Goal: Navigation & Orientation: Find specific page/section

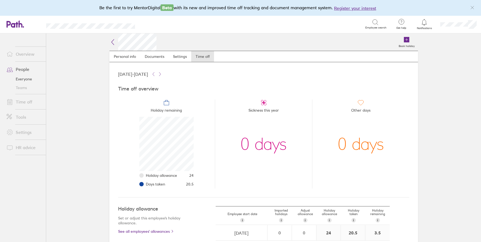
scroll to position [54, 54]
click at [25, 55] on link "Overview" at bounding box center [24, 54] width 44 height 11
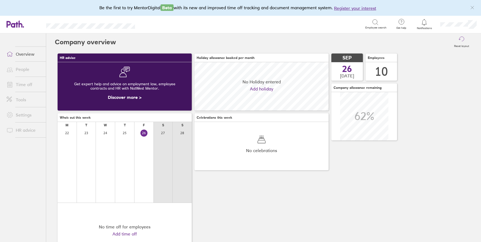
scroll to position [48, 134]
click at [23, 71] on link "People" at bounding box center [24, 69] width 44 height 11
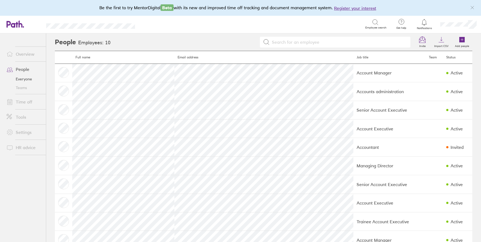
click at [31, 103] on link "Time off" at bounding box center [24, 101] width 44 height 11
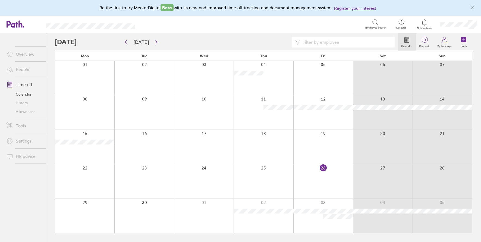
click at [21, 69] on link "People" at bounding box center [24, 69] width 44 height 11
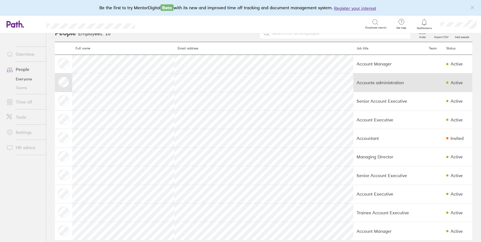
scroll to position [15, 0]
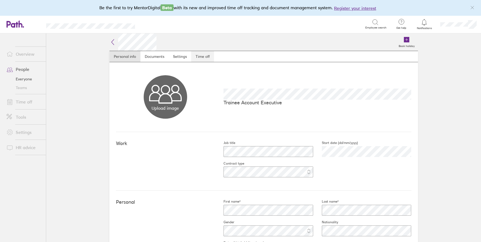
click at [205, 60] on link "Time off" at bounding box center [202, 56] width 23 height 11
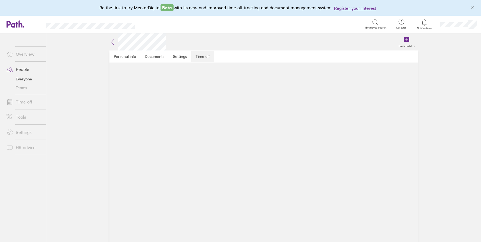
click at [203, 58] on link "Time off" at bounding box center [202, 56] width 23 height 11
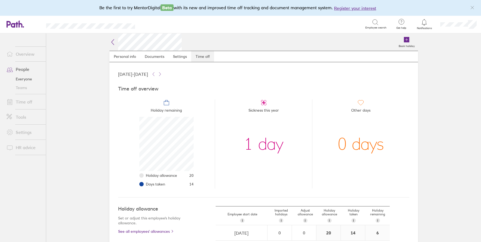
scroll to position [54, 54]
click at [28, 101] on link "Time off" at bounding box center [24, 101] width 44 height 11
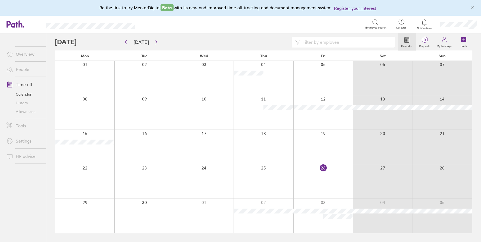
click at [25, 70] on link "People" at bounding box center [24, 69] width 44 height 11
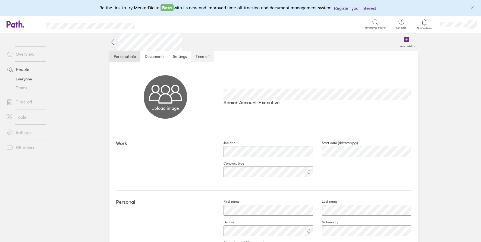
click at [193, 55] on link "Time off" at bounding box center [202, 56] width 23 height 11
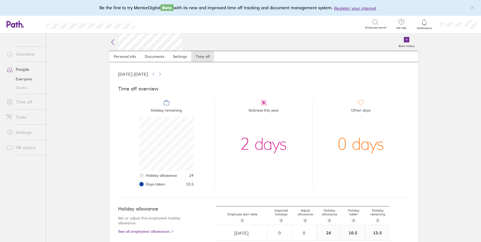
click at [111, 44] on icon at bounding box center [112, 41] width 2 height 5
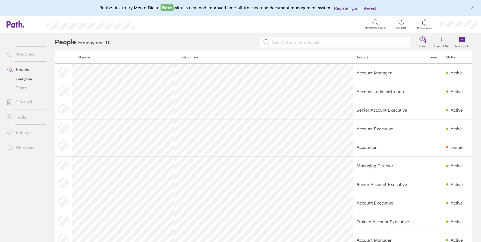
scroll to position [15, 0]
